Goal: Task Accomplishment & Management: Use online tool/utility

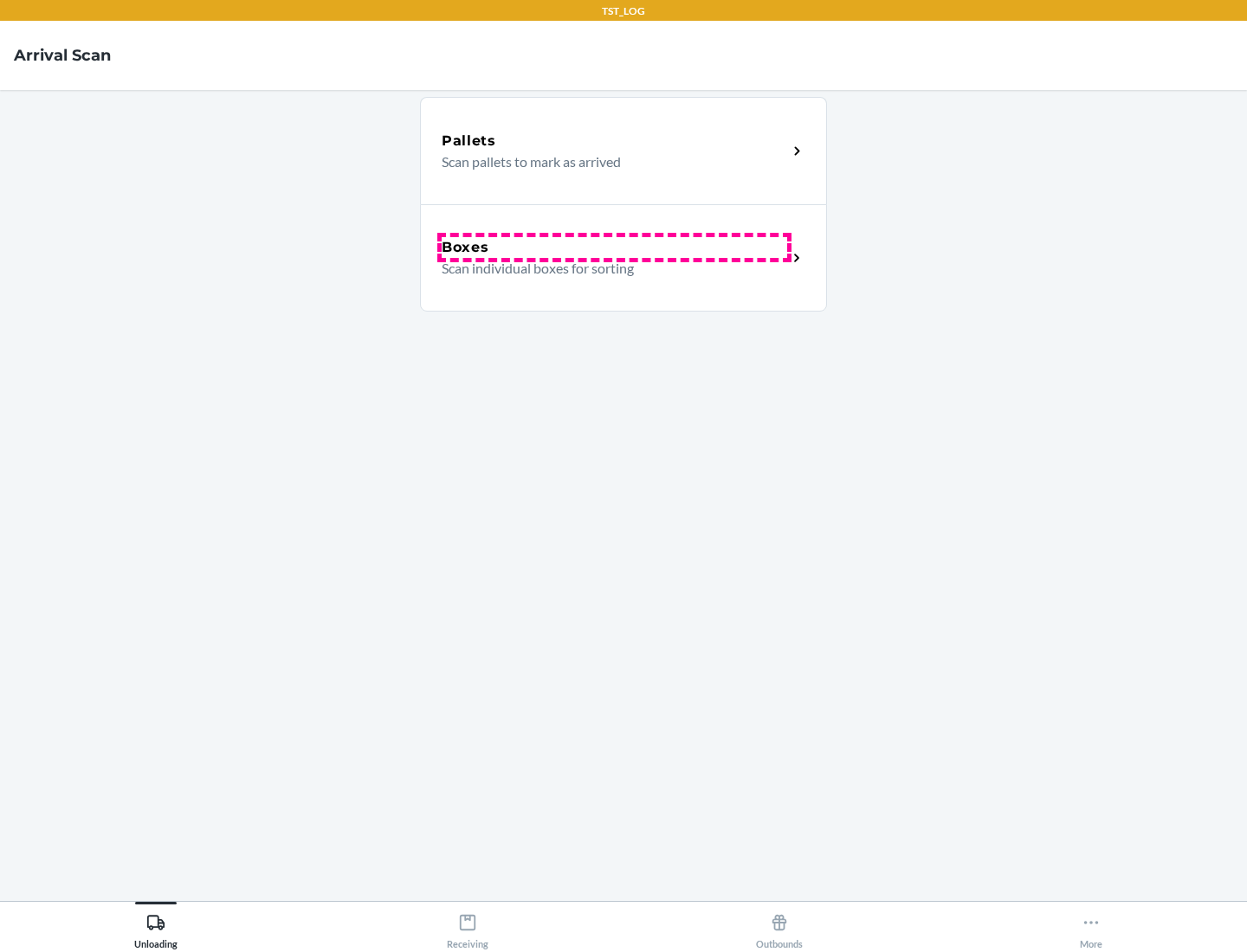
click at [613, 247] on div "Boxes" at bounding box center [614, 247] width 346 height 20
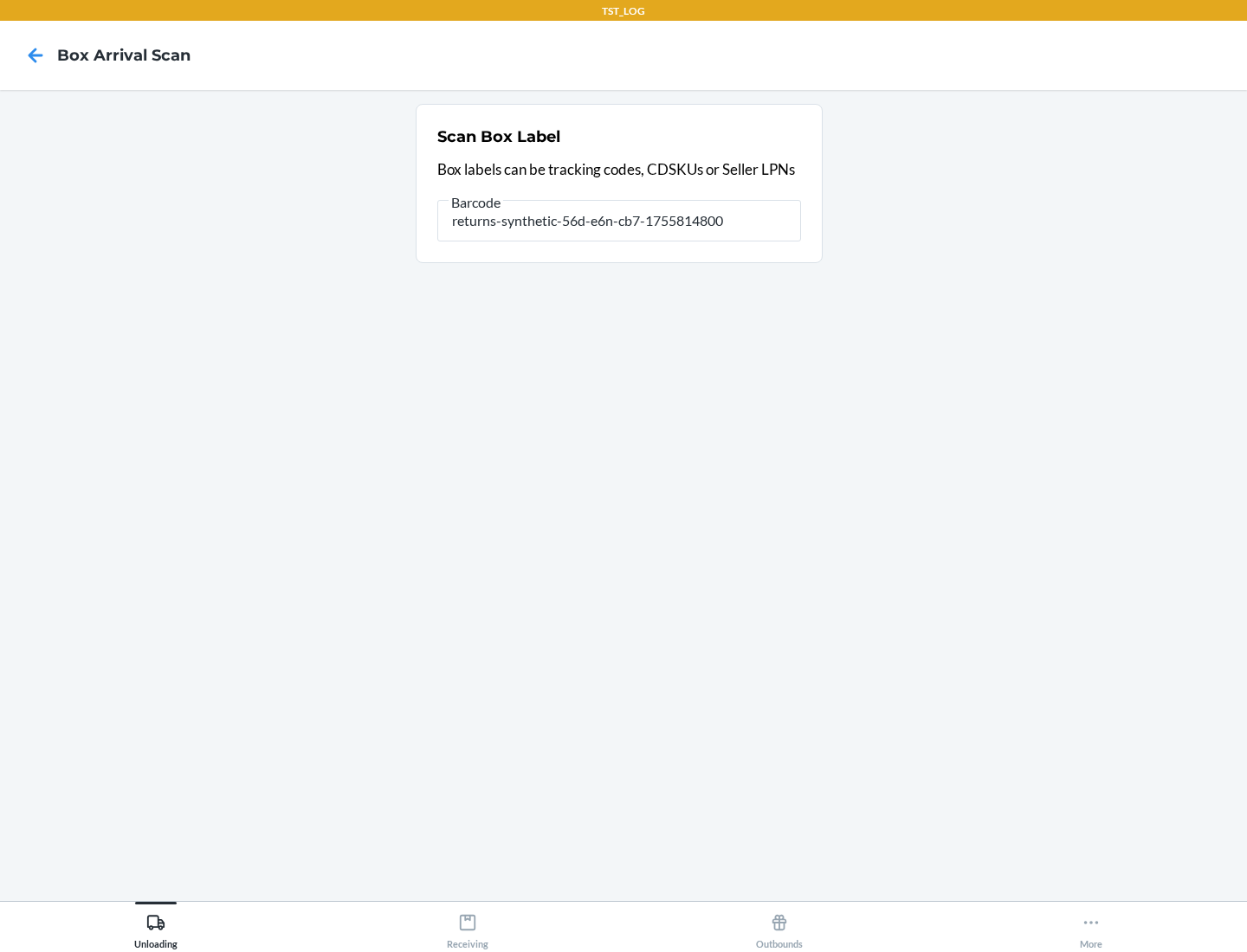
type input "returns-synthetic-56d-e6n-cb7-1755814800"
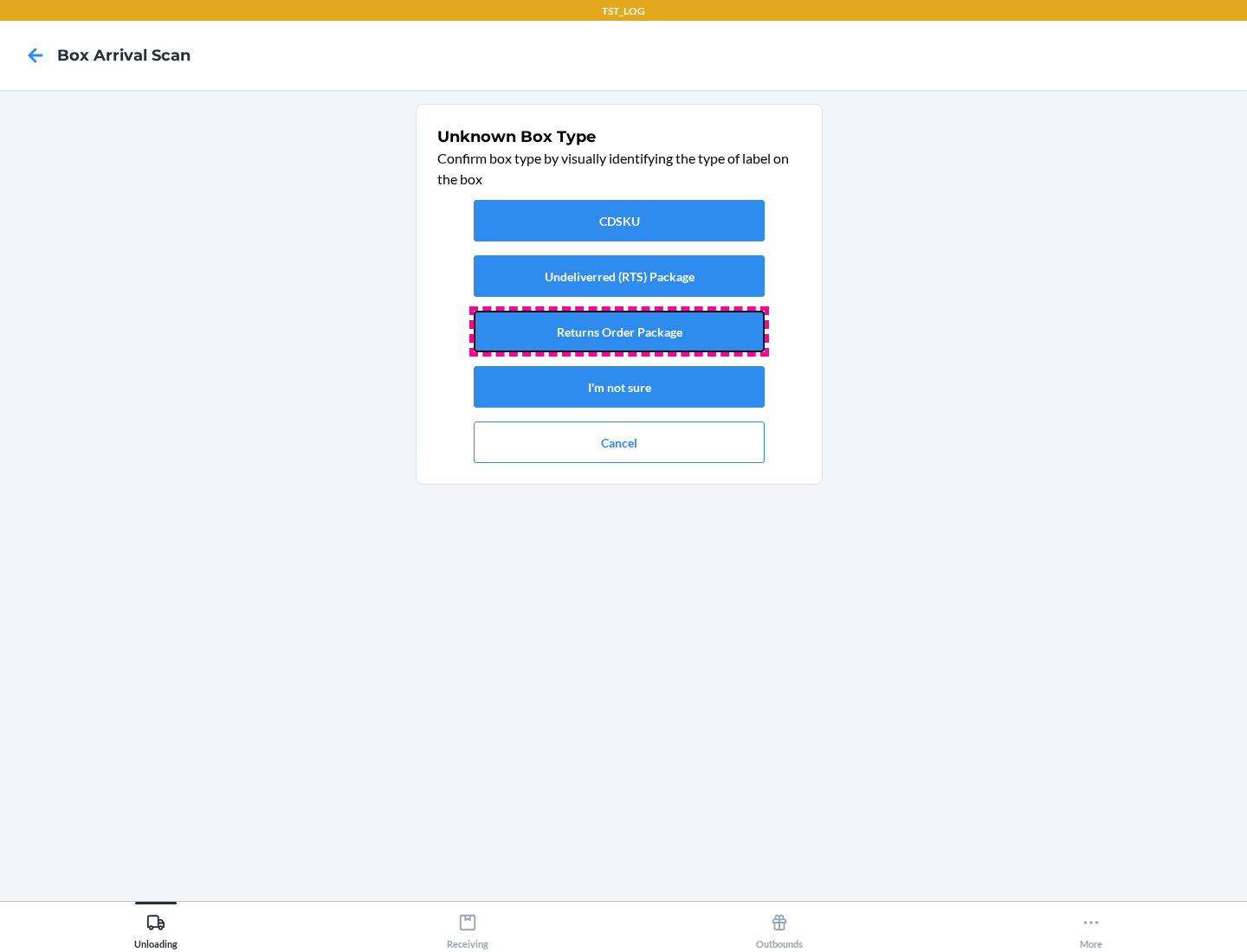
click at [619, 332] on button "Returns Order Package" at bounding box center [618, 331] width 291 height 42
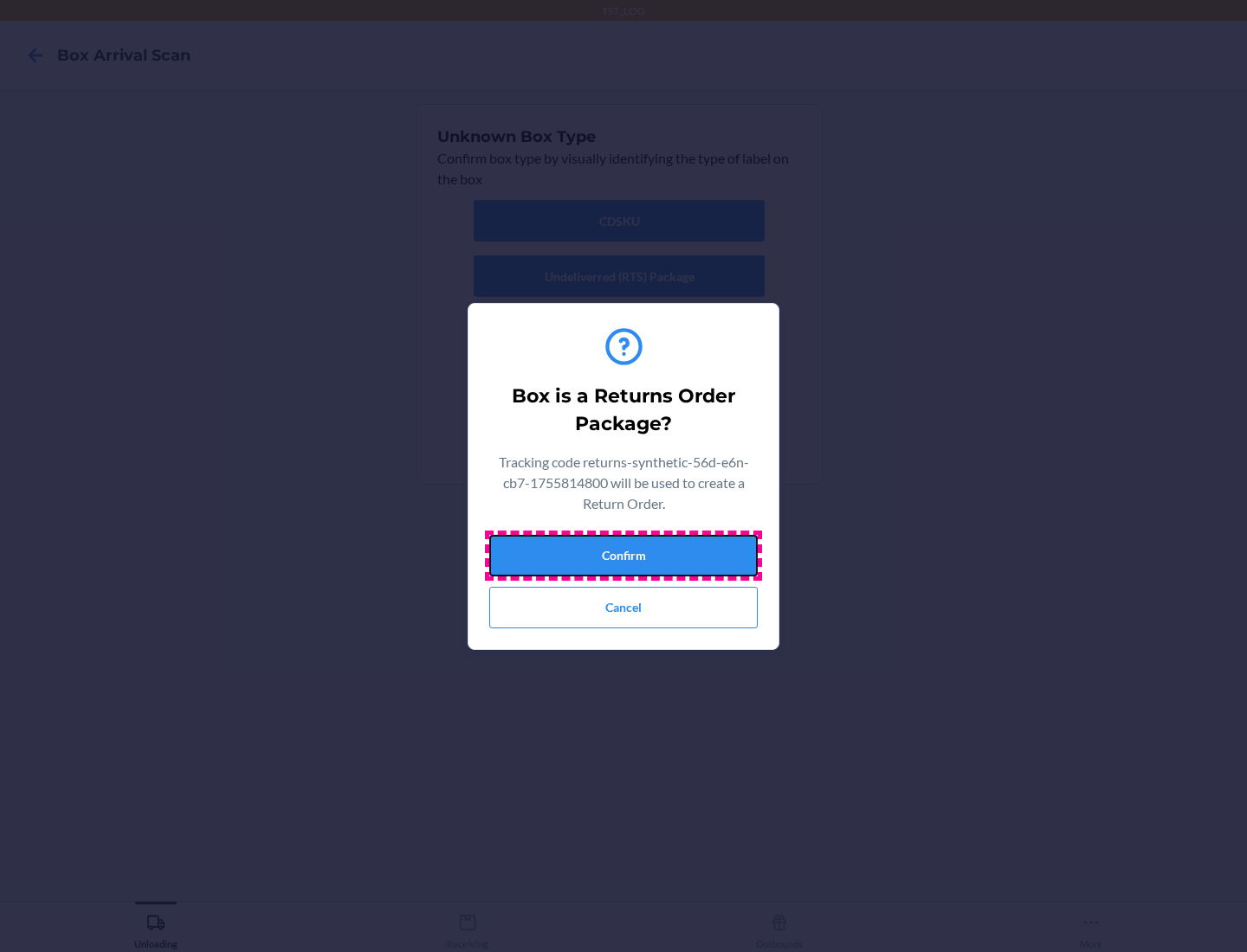
click at [623, 555] on button "Confirm" at bounding box center [623, 556] width 269 height 42
